Goal: Navigation & Orientation: Find specific page/section

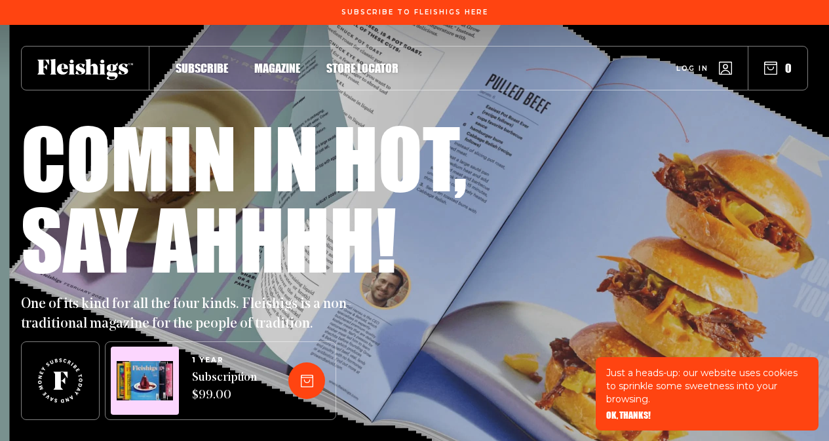
click at [679, 64] on span "Log in" at bounding box center [692, 59] width 32 height 10
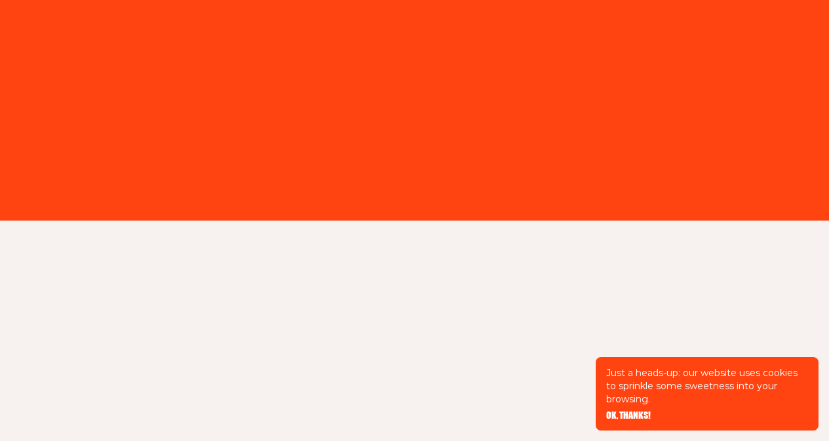
type input "mrick1983@yahoo.com"
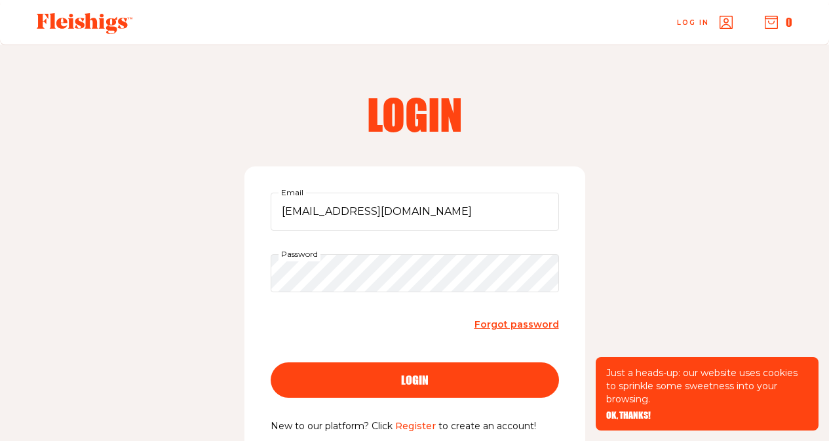
click at [418, 374] on span "login" at bounding box center [415, 368] width 28 height 12
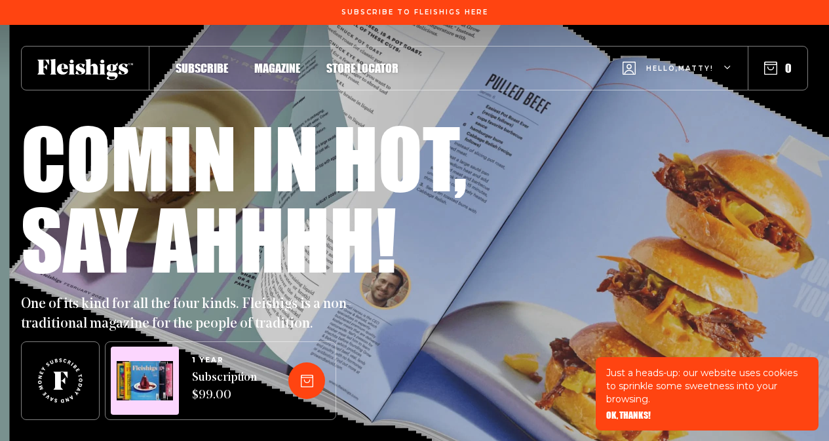
click at [767, 66] on icon "button" at bounding box center [770, 68] width 13 height 13
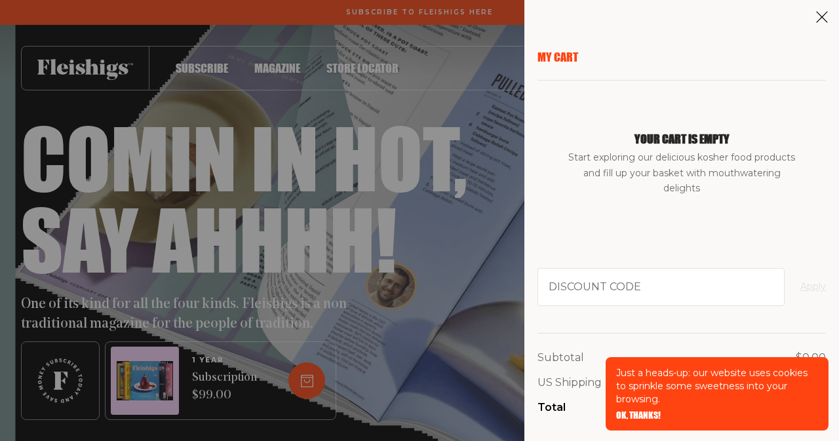
click at [822, 20] on icon at bounding box center [821, 16] width 13 height 13
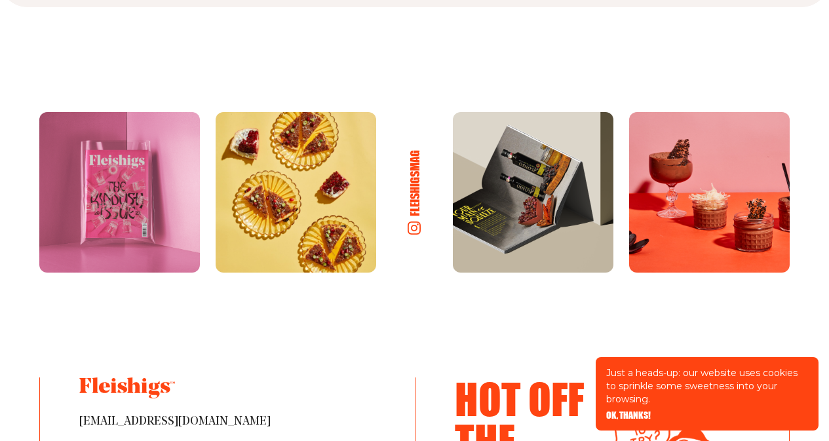
scroll to position [7127, 0]
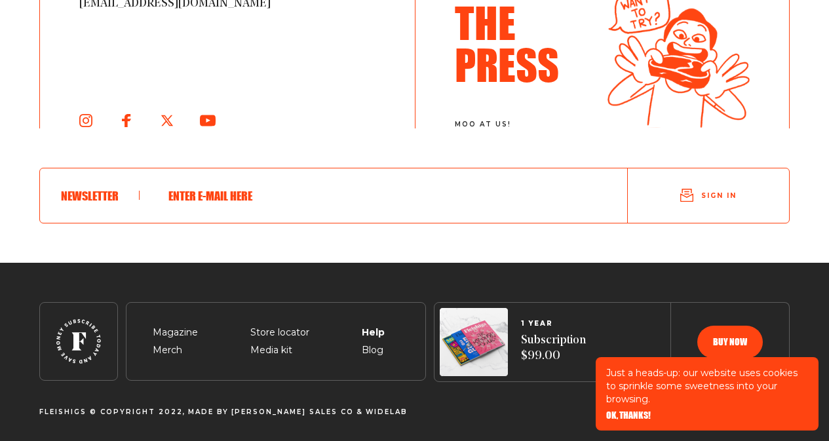
click at [366, 325] on span "Help" at bounding box center [373, 317] width 22 height 16
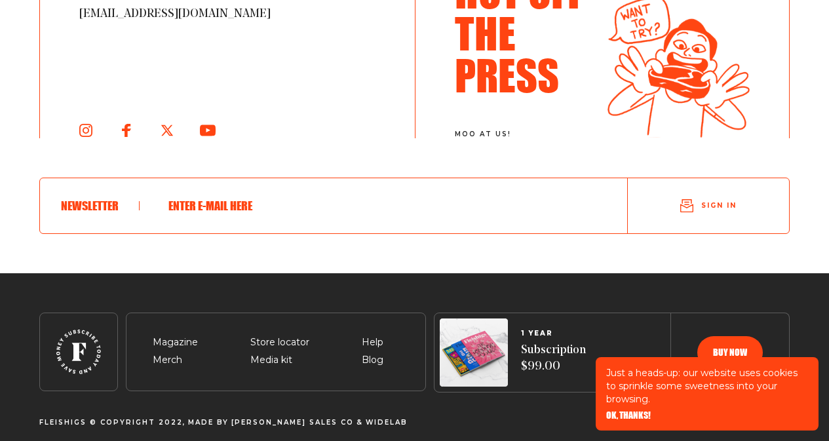
scroll to position [2453, 0]
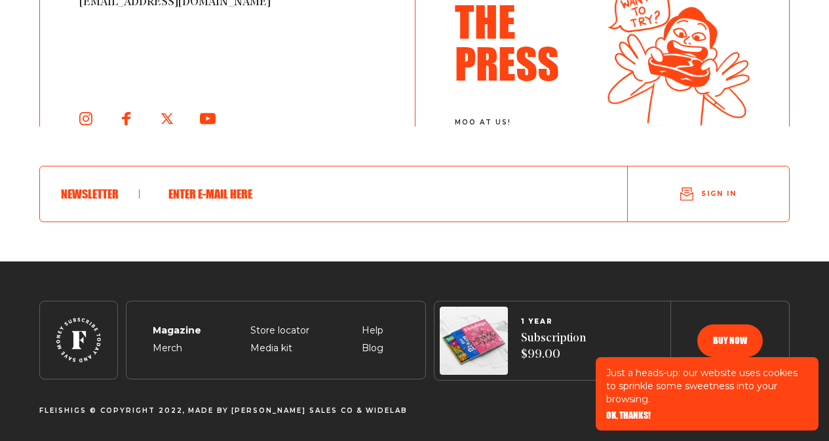
click at [187, 323] on span "Magazine" at bounding box center [175, 315] width 45 height 16
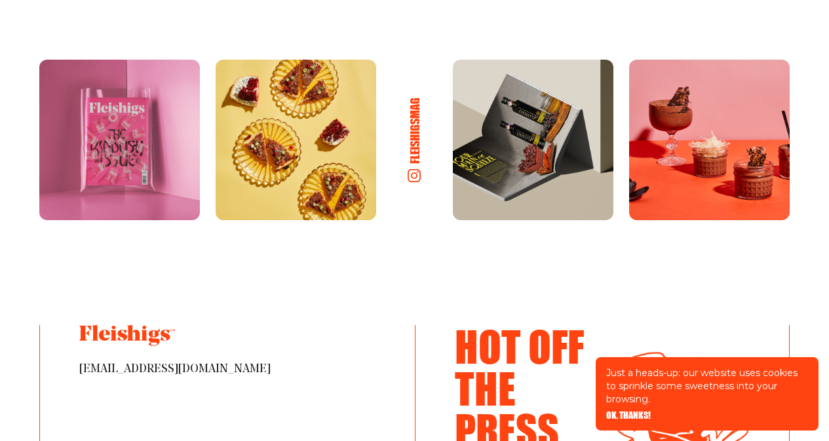
scroll to position [2294, 0]
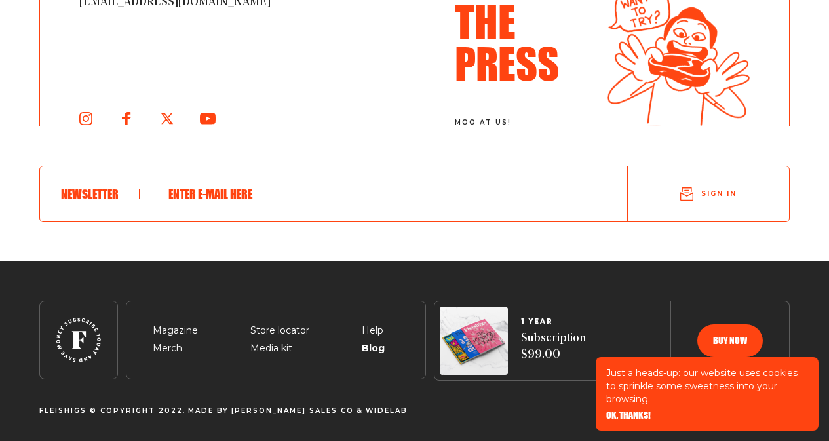
click at [371, 341] on span "Blog" at bounding box center [373, 333] width 22 height 16
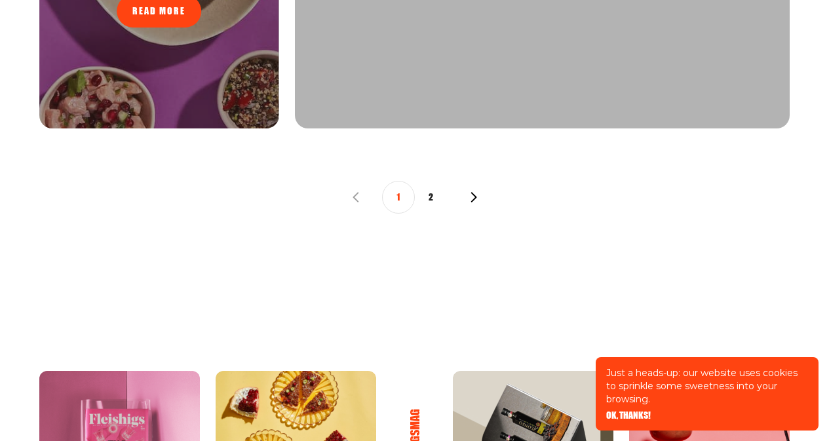
scroll to position [1542, 0]
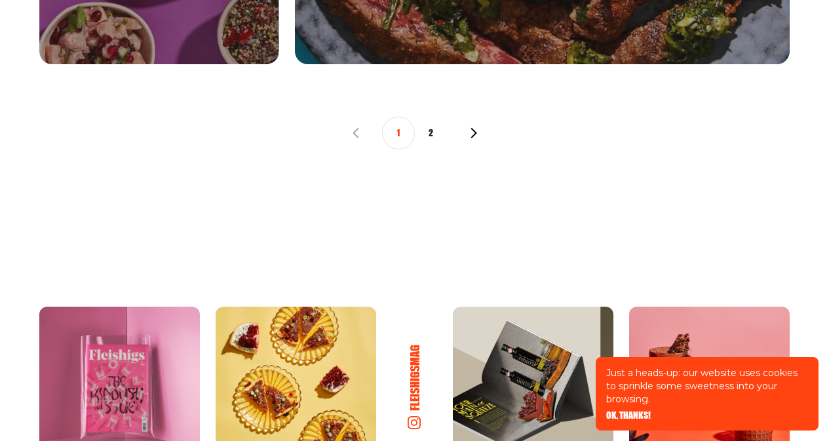
click at [430, 132] on button "2" at bounding box center [431, 133] width 33 height 33
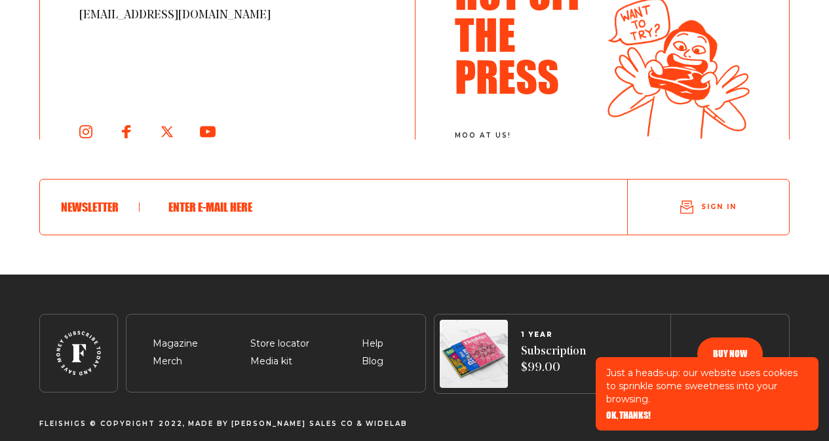
scroll to position [2155, 0]
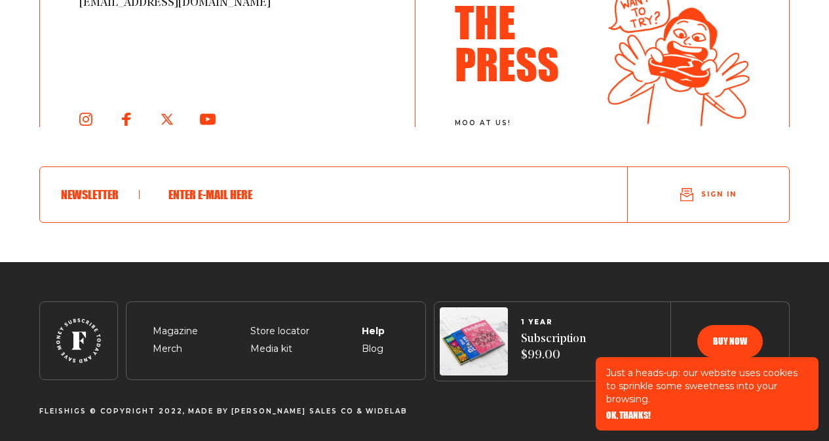
click at [371, 324] on span "Help" at bounding box center [373, 316] width 22 height 16
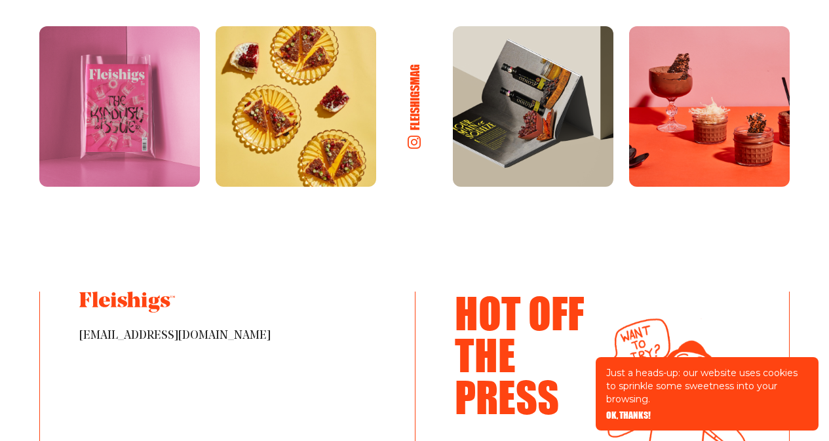
scroll to position [2146, 0]
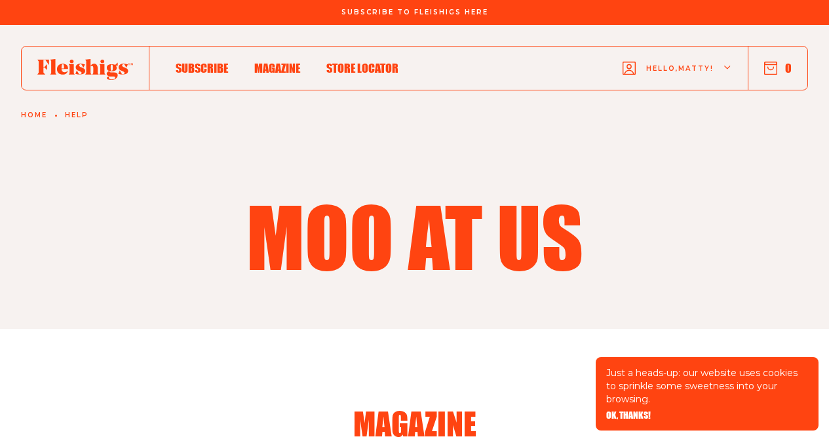
click at [787, 67] on button "0" at bounding box center [778, 68] width 28 height 14
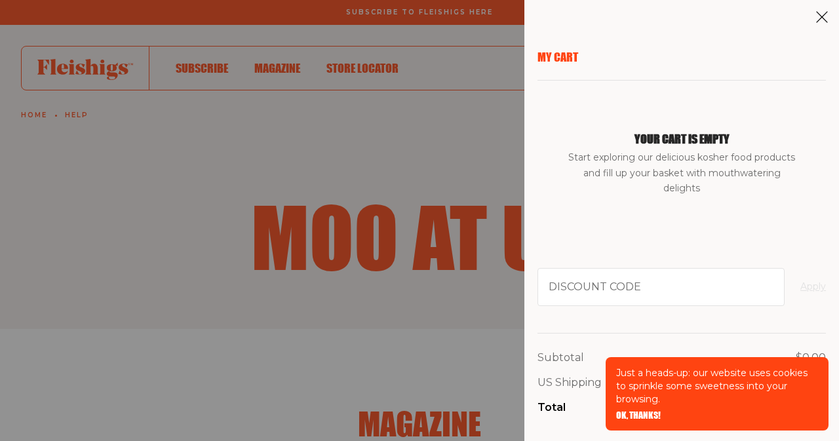
click at [413, 113] on div "My Cart Your cart is empty Start exploring our delicious kosher food products a…" at bounding box center [419, 220] width 839 height 441
